Goal: Task Accomplishment & Management: Complete application form

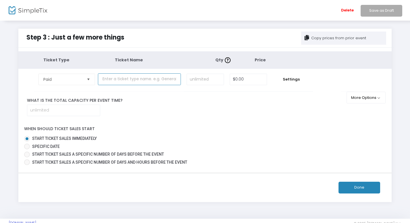
click at [135, 79] on input "text" at bounding box center [139, 79] width 83 height 12
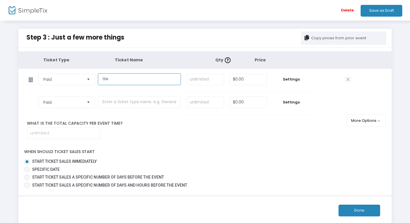
type input "G"
type input "Early Bird"
click at [234, 82] on input "0" at bounding box center [248, 79] width 37 height 11
click at [266, 82] on input "18" at bounding box center [248, 79] width 37 height 11
type input "$18.00"
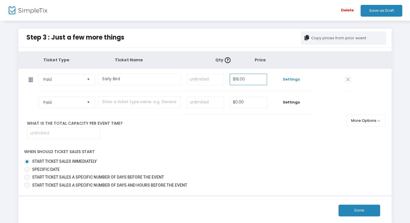
click at [288, 80] on span "Settings" at bounding box center [291, 80] width 37 height 6
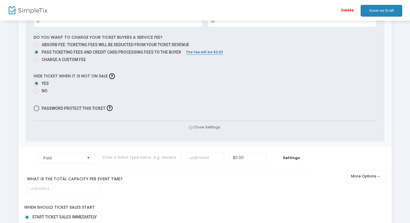
scroll to position [190, 0]
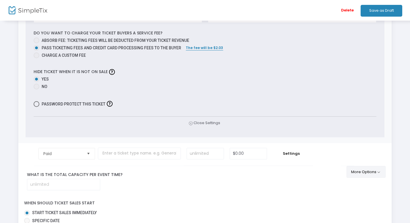
click at [366, 175] on button "More Options" at bounding box center [365, 172] width 39 height 12
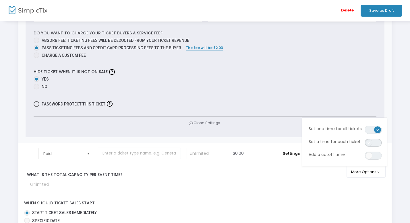
click at [374, 144] on span "ON OFF" at bounding box center [373, 143] width 17 height 8
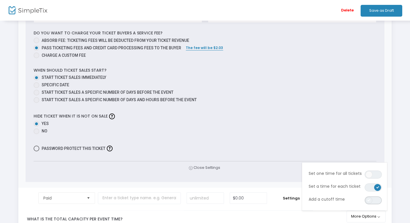
click at [377, 200] on span "ON OFF" at bounding box center [373, 201] width 17 height 8
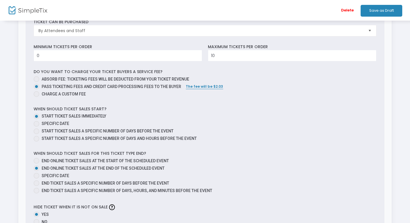
click at [380, 158] on div "Ticket Description Required. ON OFF Editor mode TICKET NOTE Ticket can be purch…" at bounding box center [205, 110] width 359 height 326
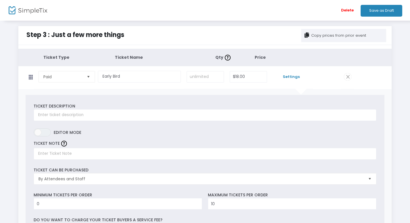
scroll to position [0, 0]
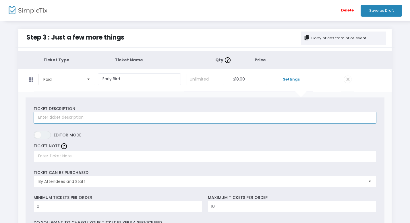
click at [168, 115] on input "text" at bounding box center [205, 118] width 342 height 12
type input "Early Bird"
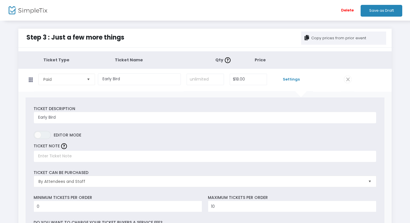
click at [157, 138] on label "ON OFF Editor mode" at bounding box center [205, 136] width 342 height 11
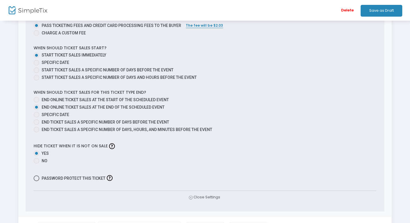
scroll to position [212, 0]
click at [37, 123] on span at bounding box center [37, 122] width 6 height 6
click at [36, 125] on input "End ticket sales a specific number of days before the event" at bounding box center [36, 125] width 0 height 0
radio input "true"
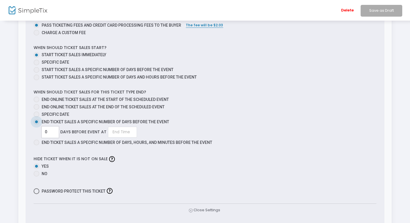
click at [55, 132] on input "0" at bounding box center [50, 132] width 17 height 11
type input "7"
click at [122, 134] on input at bounding box center [122, 132] width 29 height 11
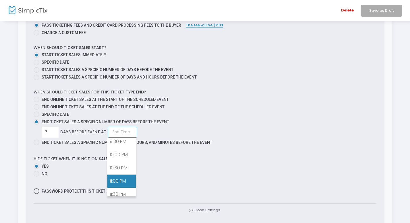
scroll to position [575, 0]
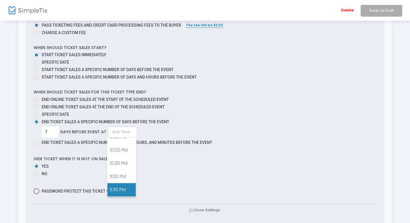
click at [123, 189] on link "11:30 PM" at bounding box center [121, 189] width 28 height 13
type input "11:30 PM"
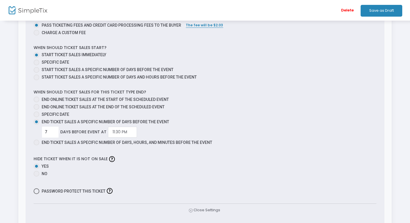
click at [387, 12] on button "Save as Draft" at bounding box center [382, 11] width 42 height 12
